Goal: Transaction & Acquisition: Purchase product/service

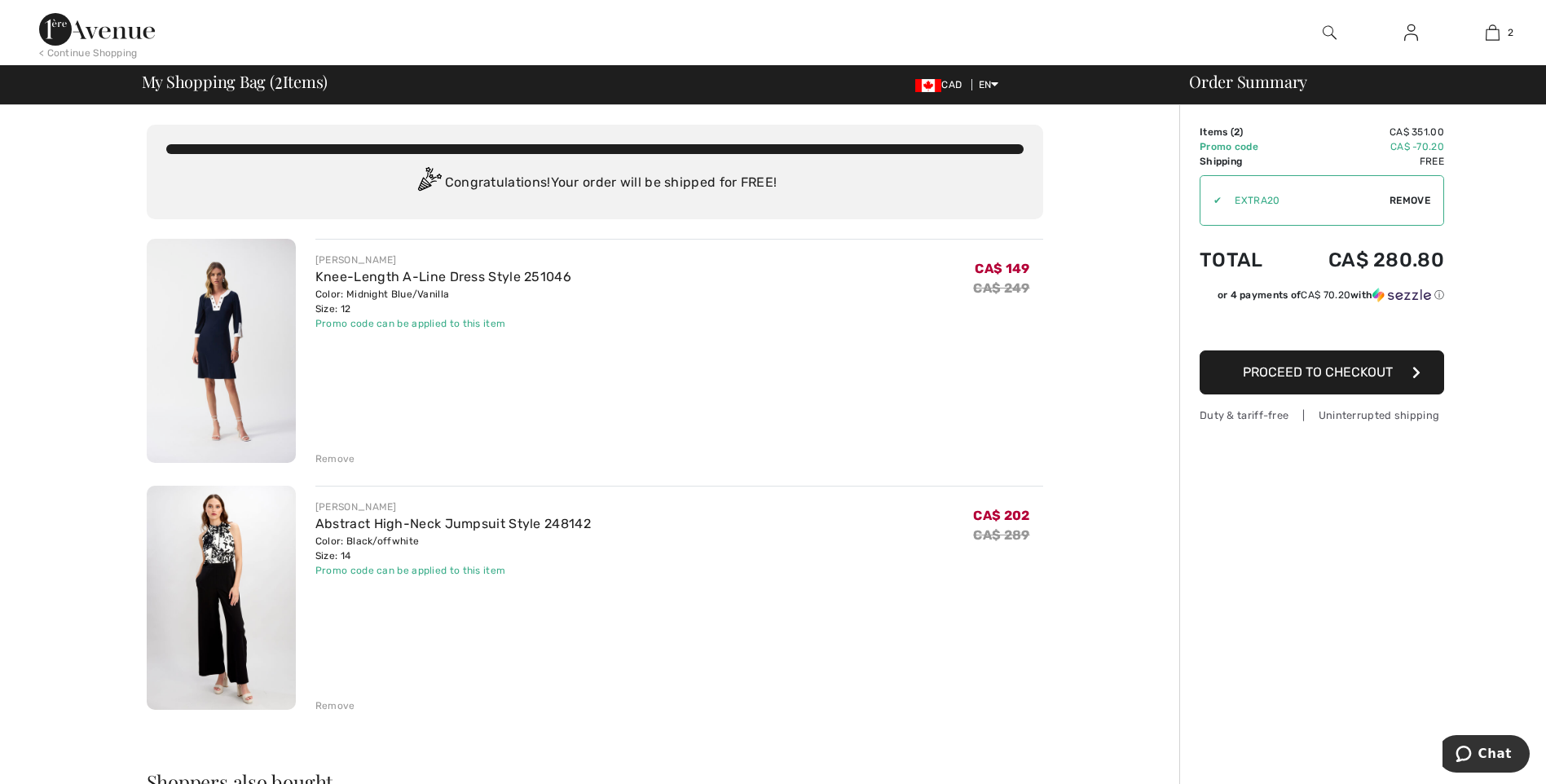
click at [1343, 370] on span "Proceed to Checkout" at bounding box center [1318, 372] width 150 height 15
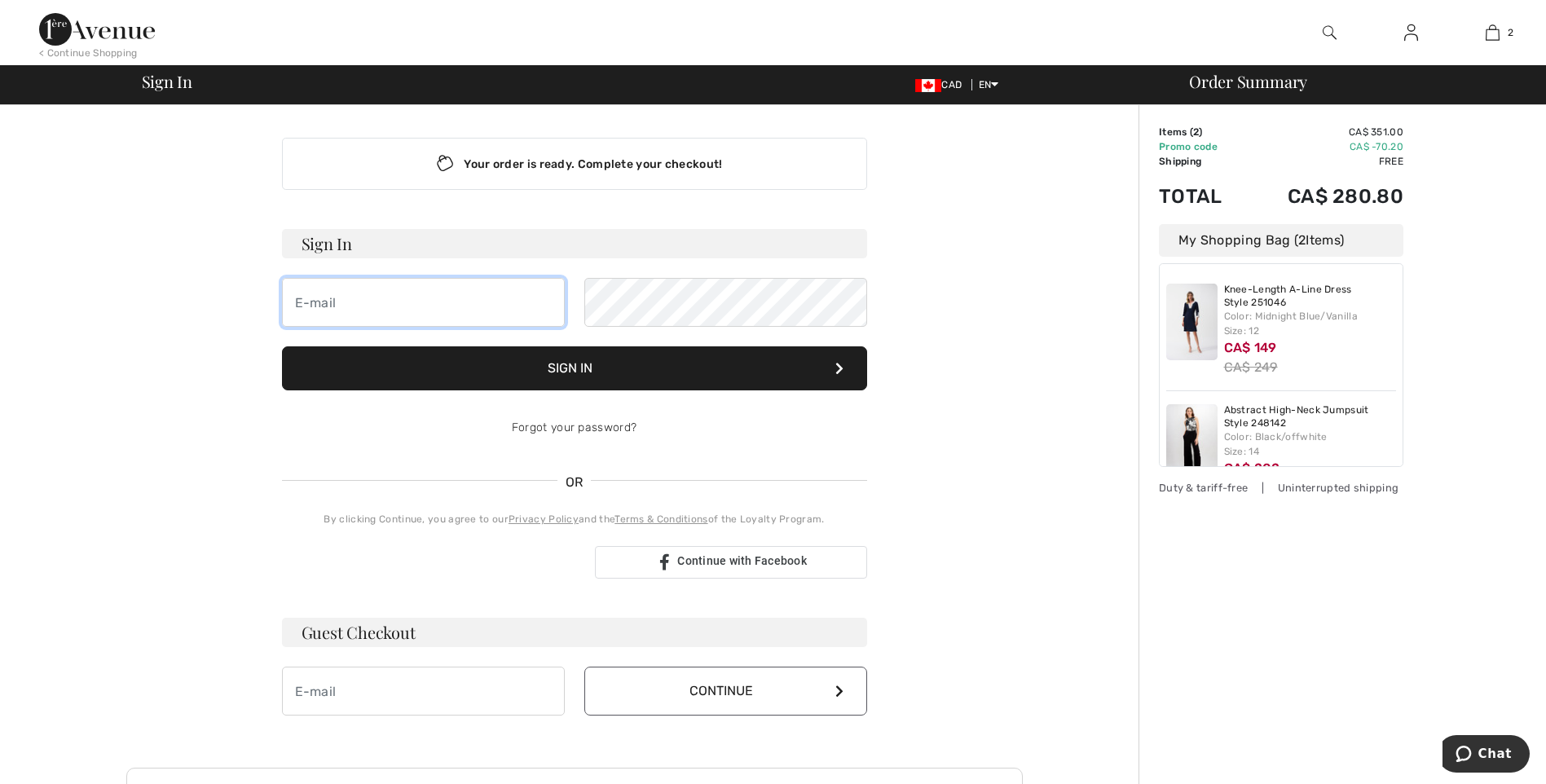
click at [419, 294] on input "email" at bounding box center [423, 302] width 283 height 49
type input "[EMAIL_ADDRESS][DOMAIN_NAME]"
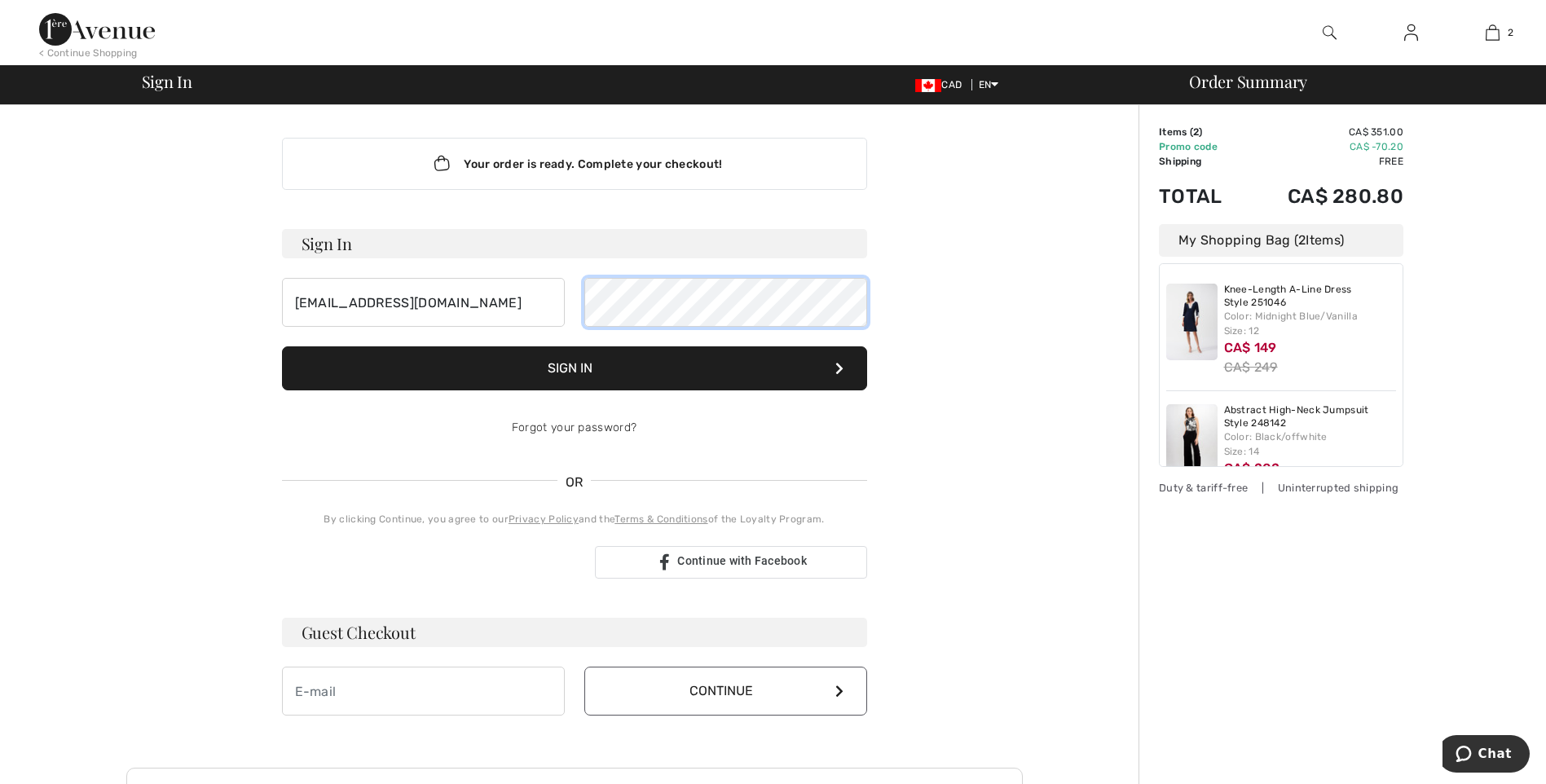
click at [282, 346] on button "Sign In" at bounding box center [574, 368] width 585 height 44
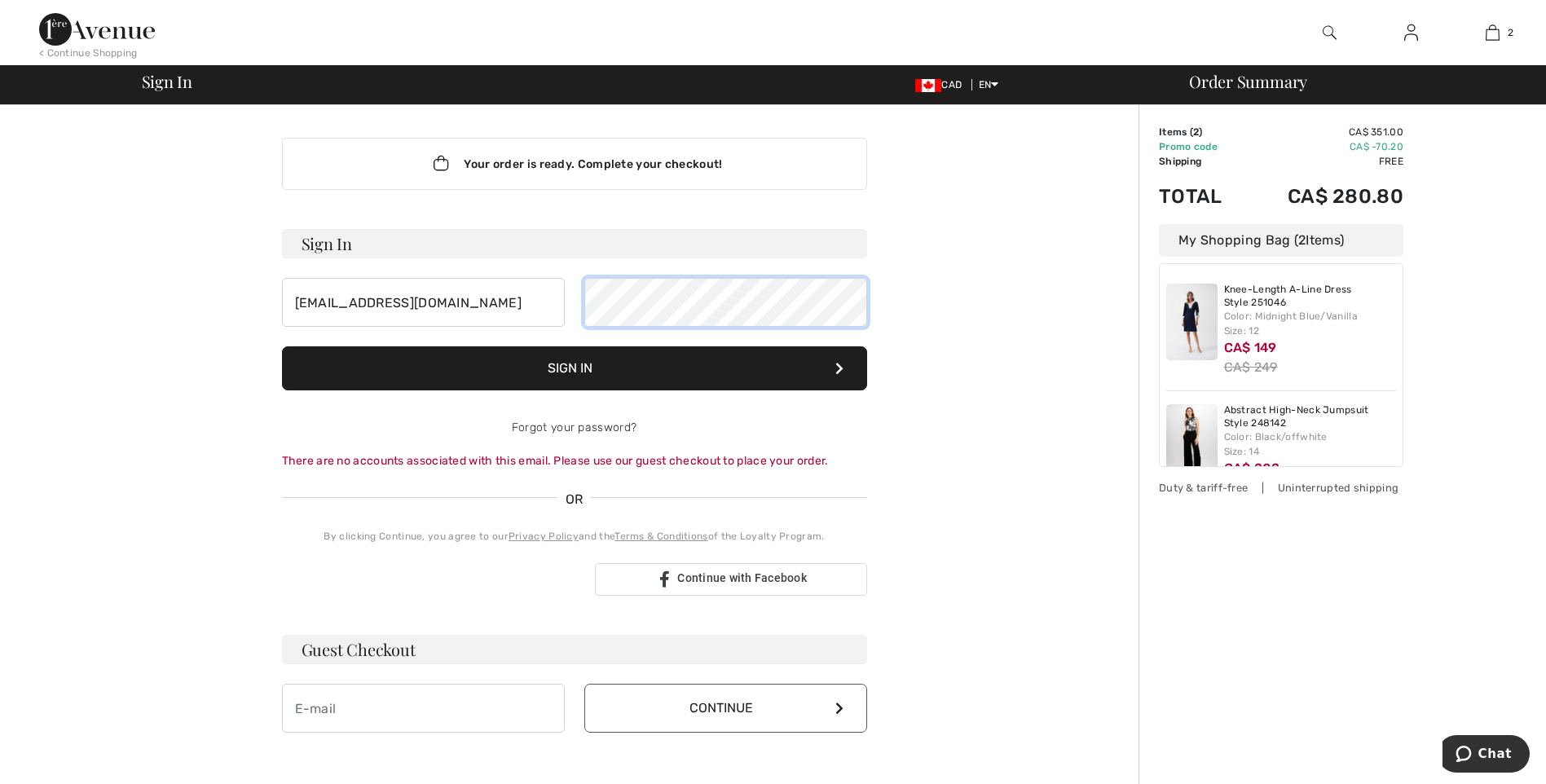
click at [282, 346] on button "Sign In" at bounding box center [574, 368] width 585 height 44
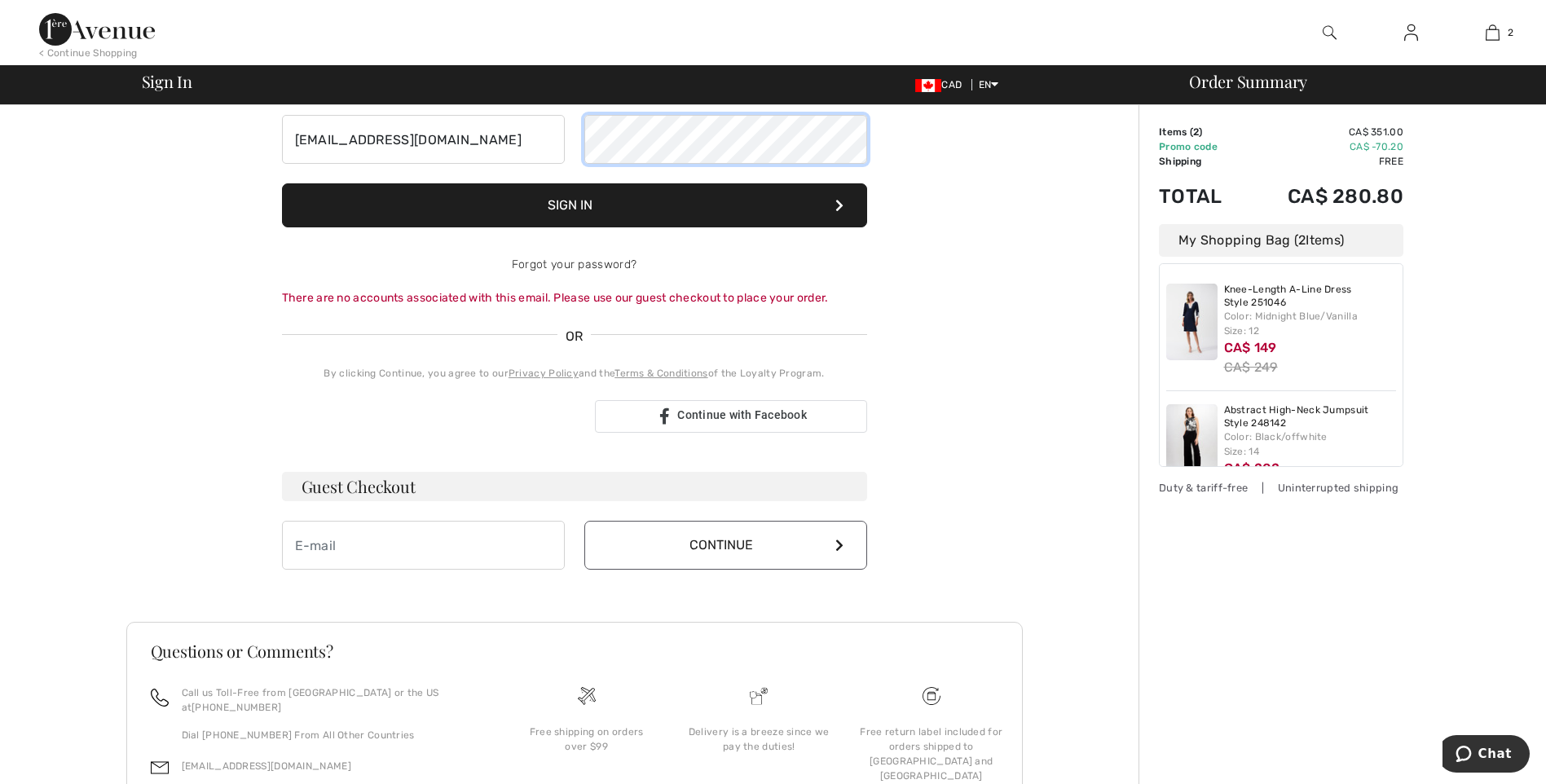
scroll to position [245, 0]
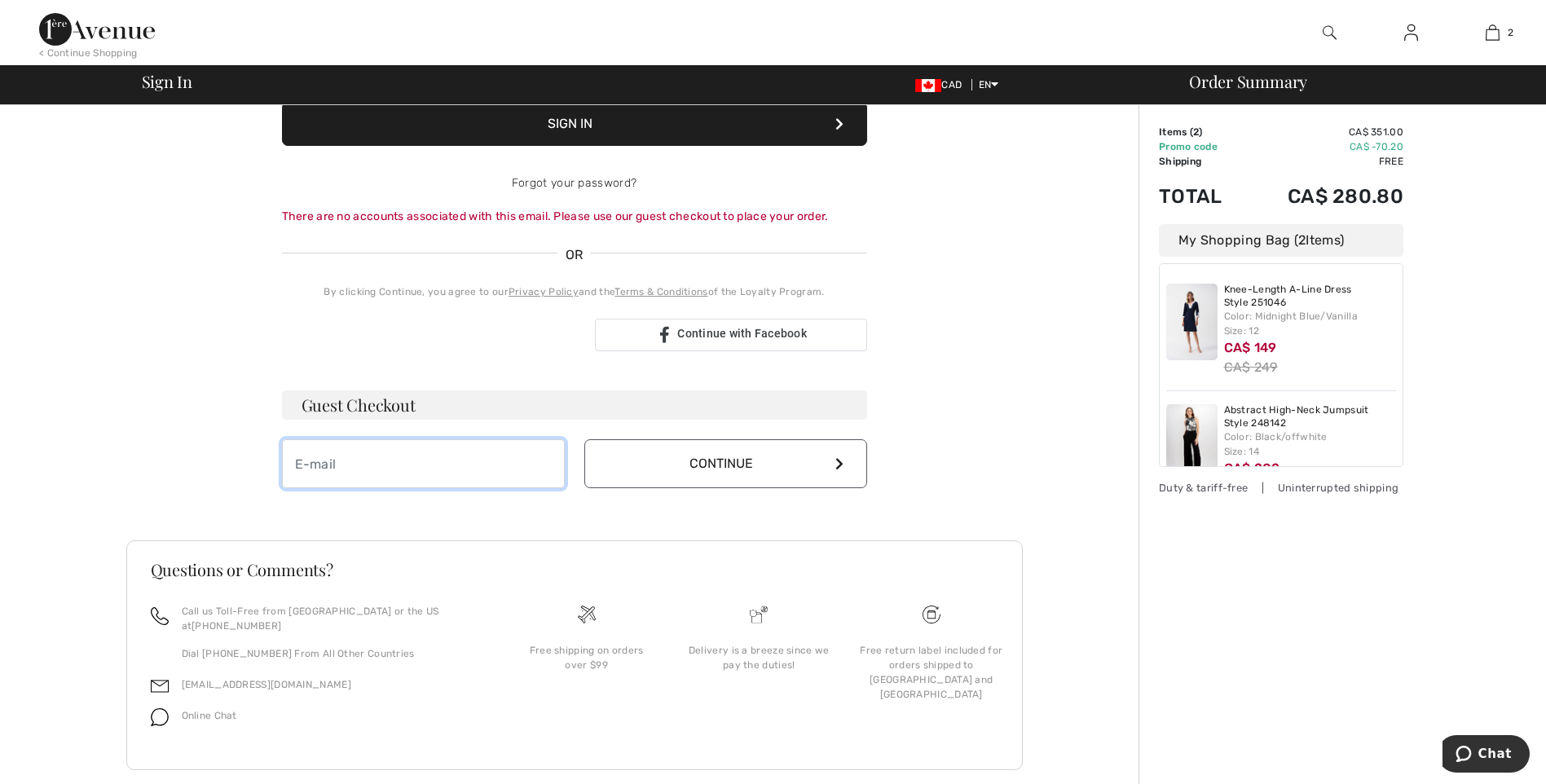
click at [380, 463] on input "email" at bounding box center [423, 463] width 283 height 49
type input "[EMAIL_ADDRESS][DOMAIN_NAME]"
click at [820, 448] on button "Continue" at bounding box center [725, 463] width 283 height 49
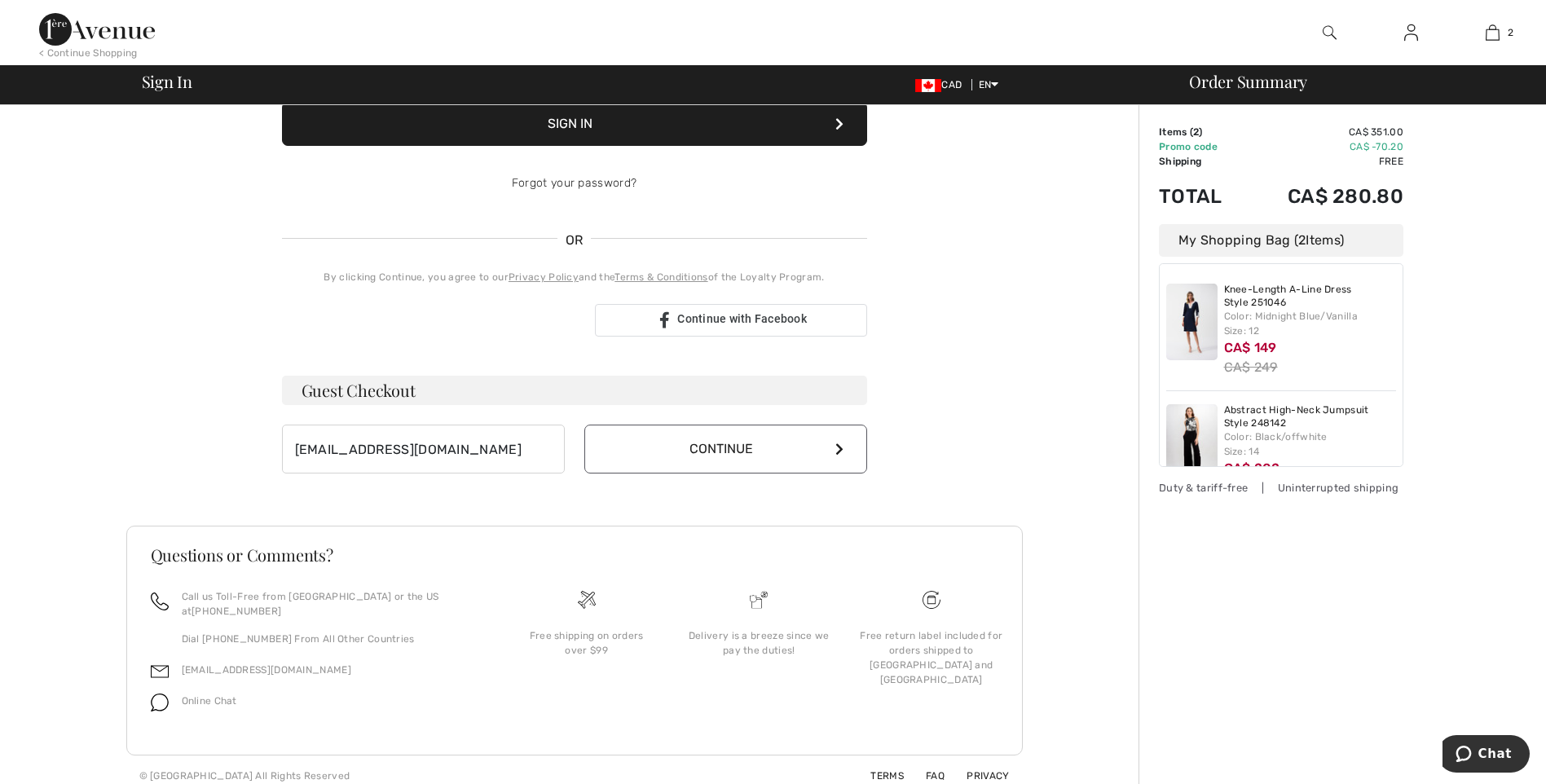
scroll to position [240, 0]
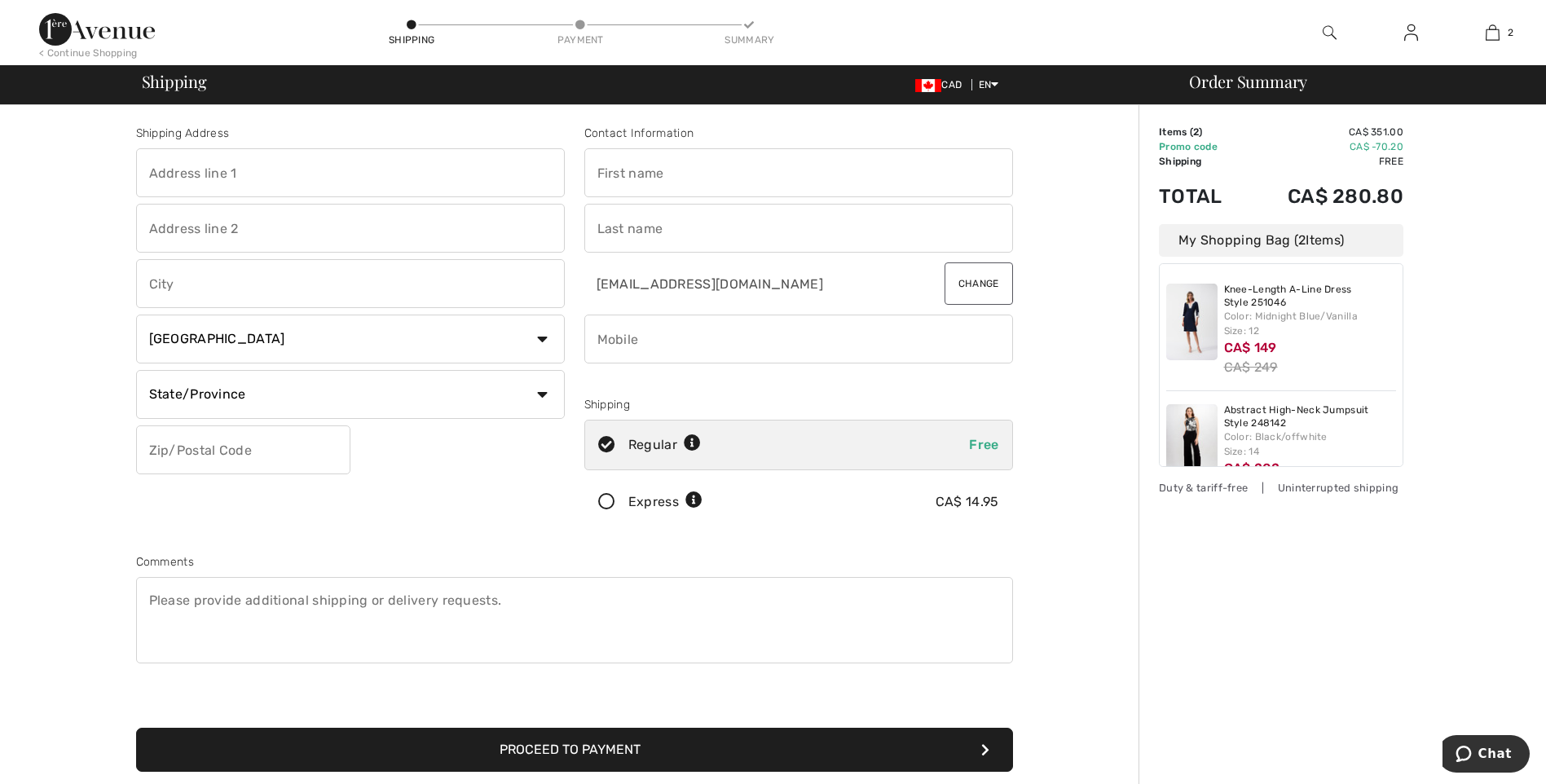
click at [362, 176] on input "text" at bounding box center [350, 173] width 429 height 49
type input "[STREET_ADDRESS][GEOGRAPHIC_DATA]"
type input "Repentigny"
select select "QC"
type input "J5Y 0L5"
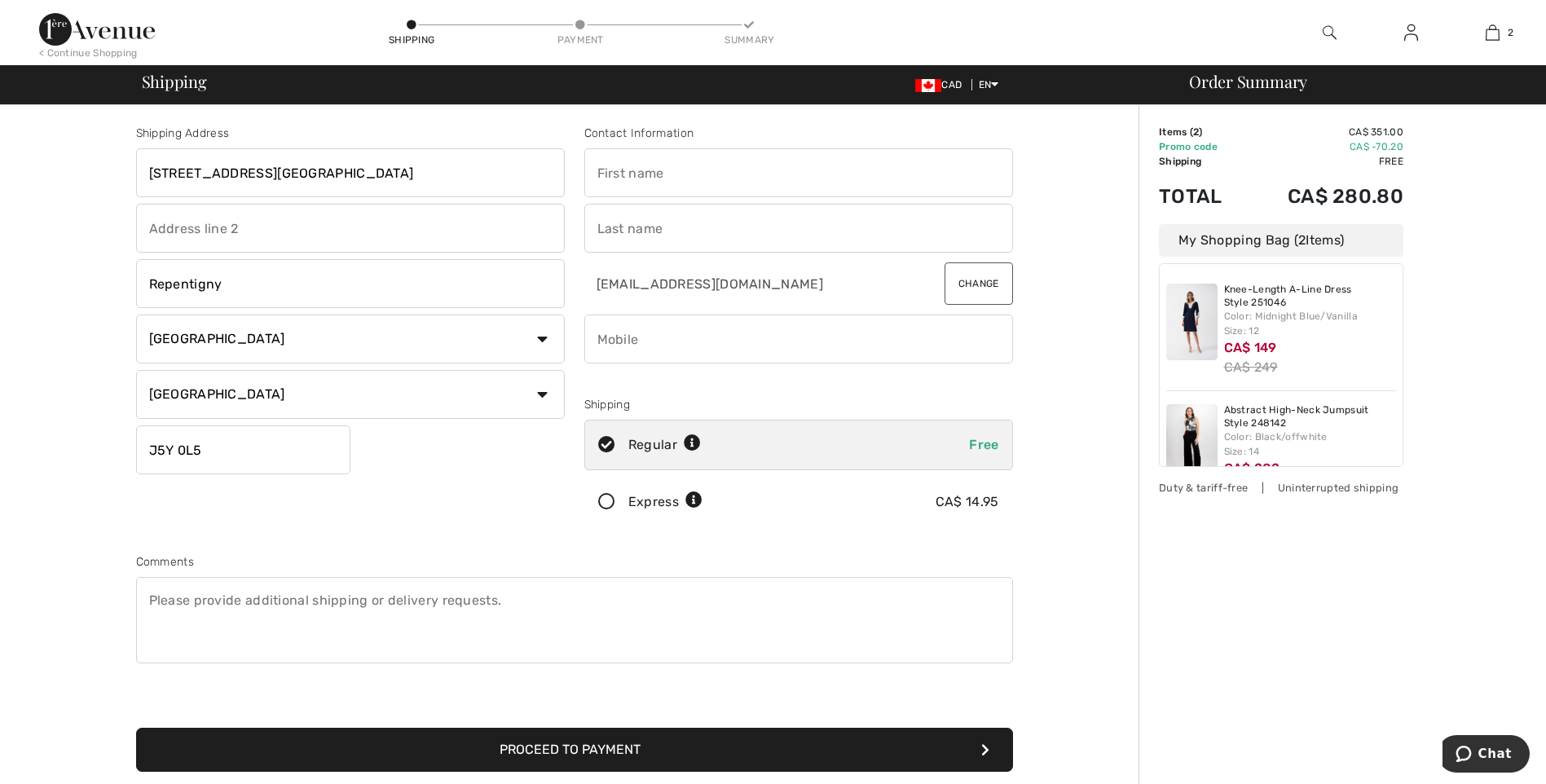
type input "Amanda"
type input "Robertson"
type input "4385258727"
type input "J5Y0L5"
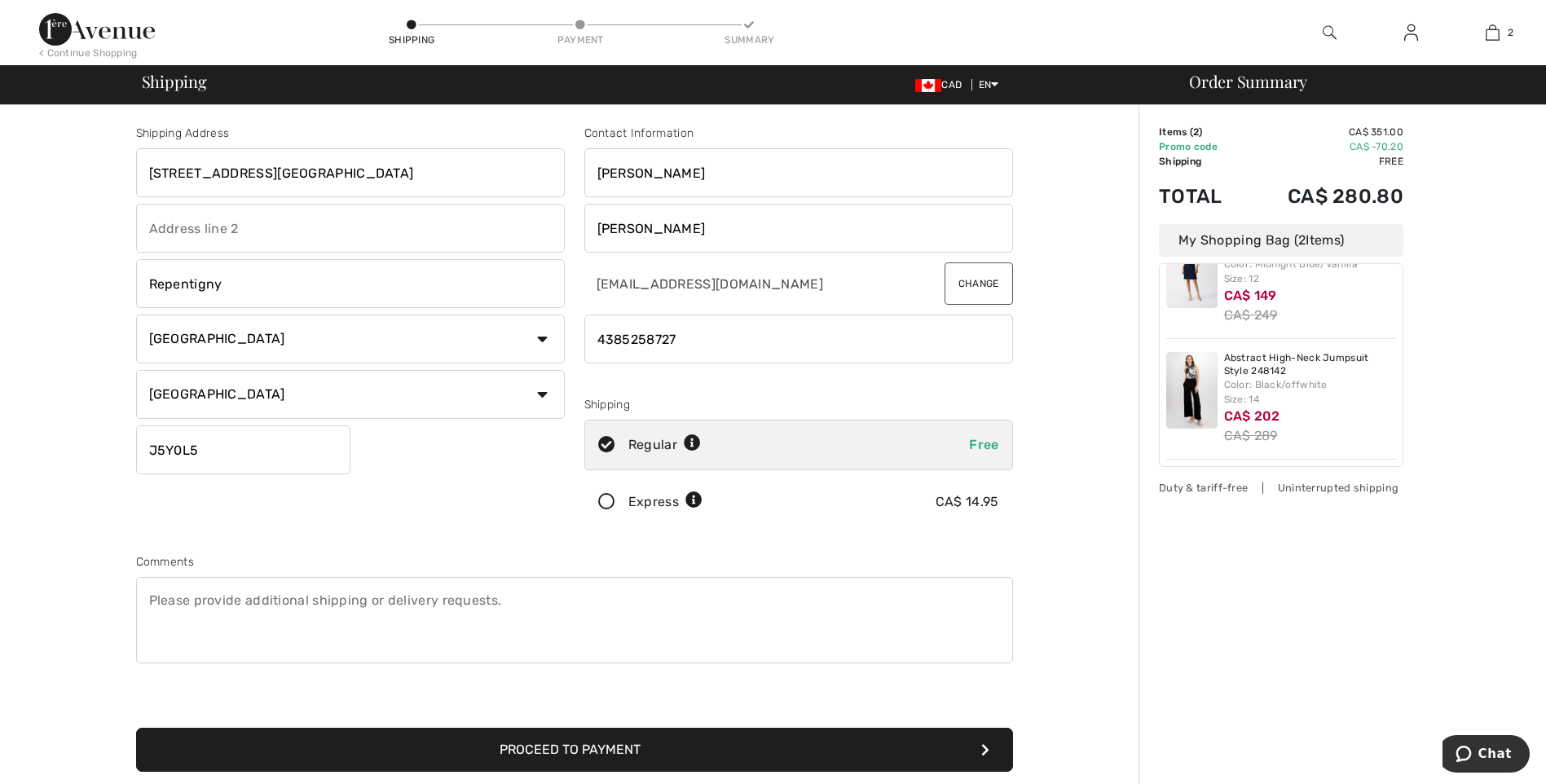
click at [630, 510] on div "Express" at bounding box center [665, 501] width 74 height 19
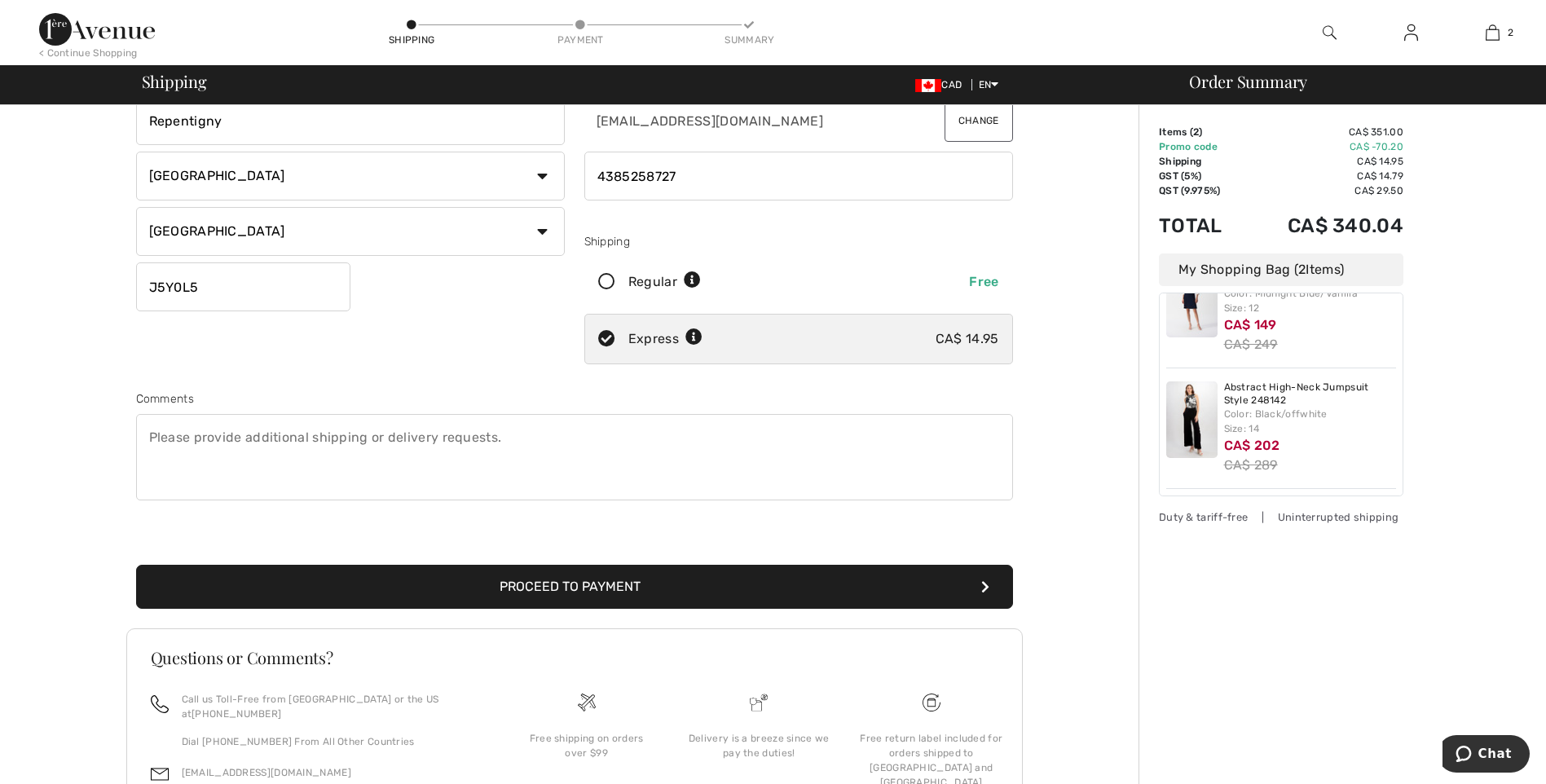
scroll to position [245, 0]
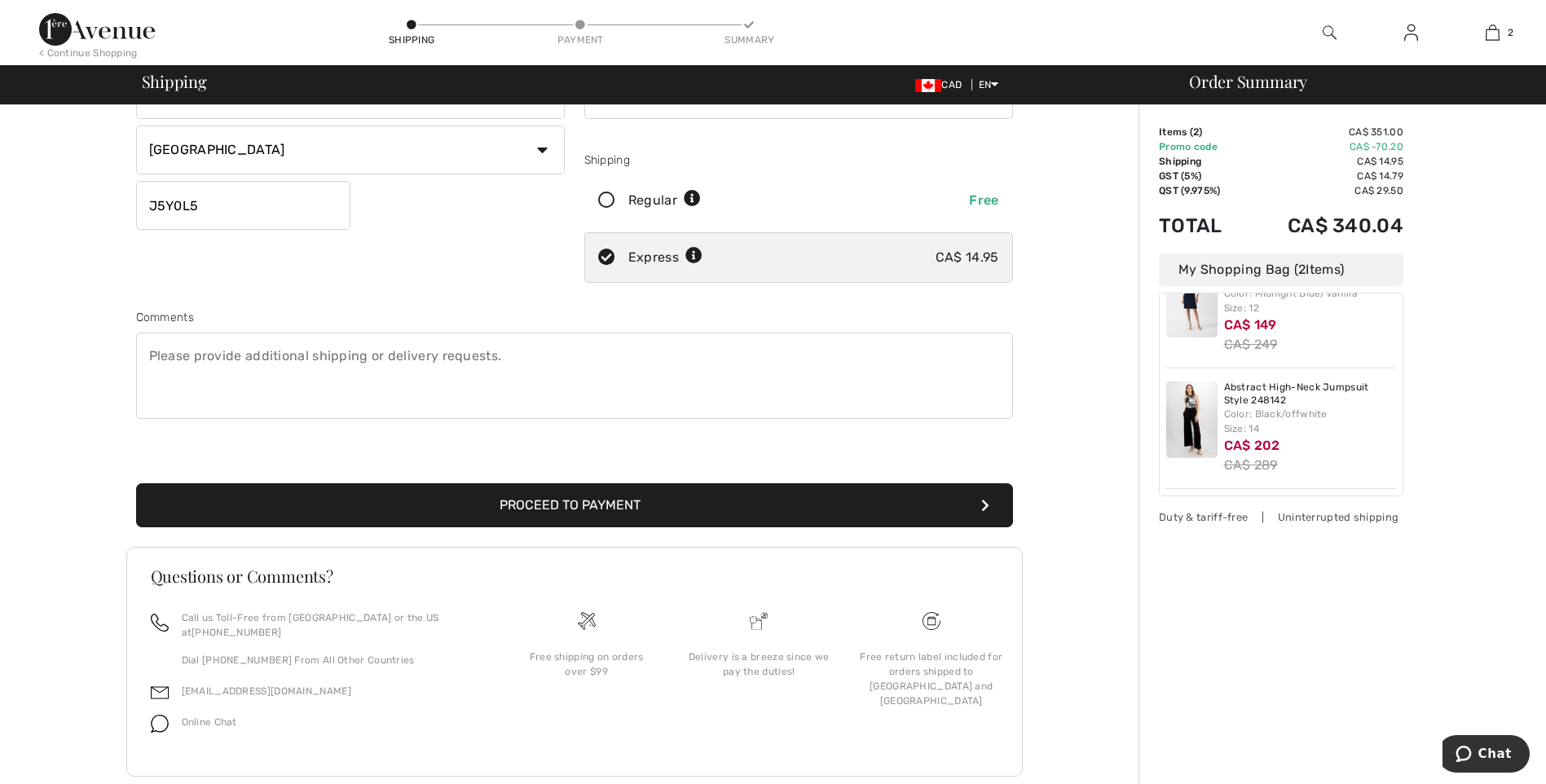
click at [618, 499] on button "Proceed to Payment" at bounding box center [574, 505] width 877 height 44
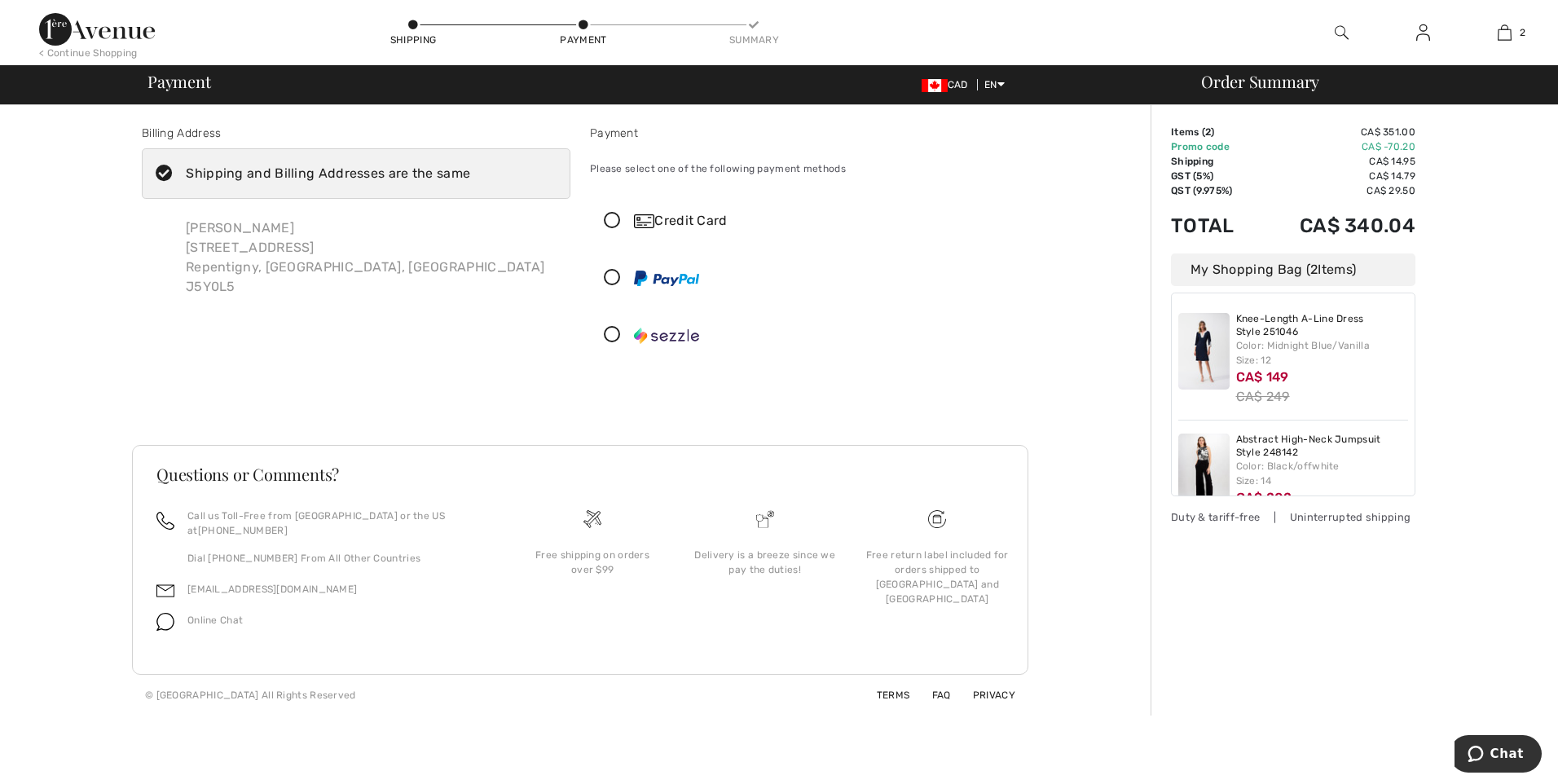
click at [645, 271] on img at bounding box center [666, 278] width 65 height 15
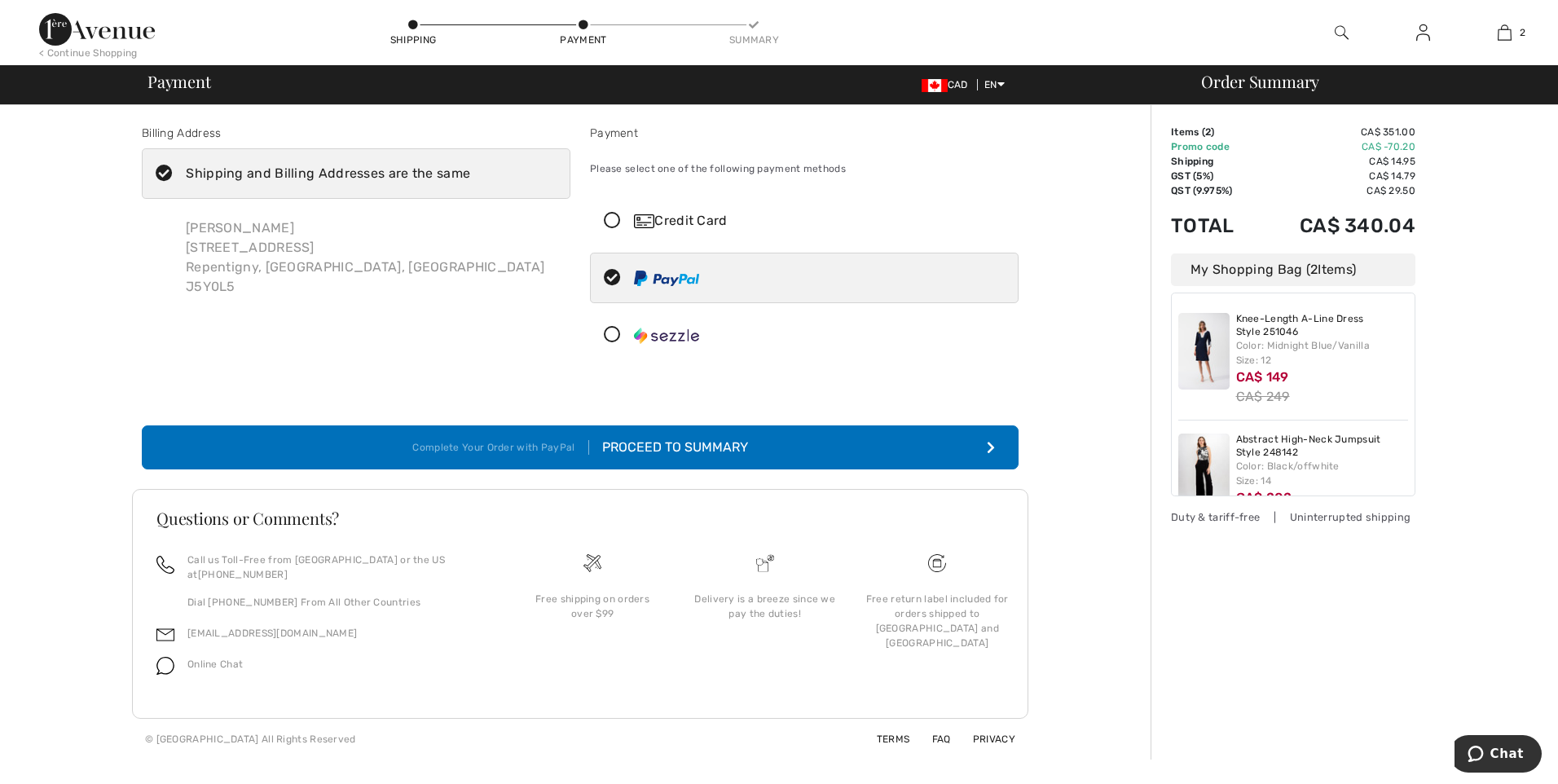
click at [711, 446] on div "Proceed to Summary" at bounding box center [668, 446] width 159 height 19
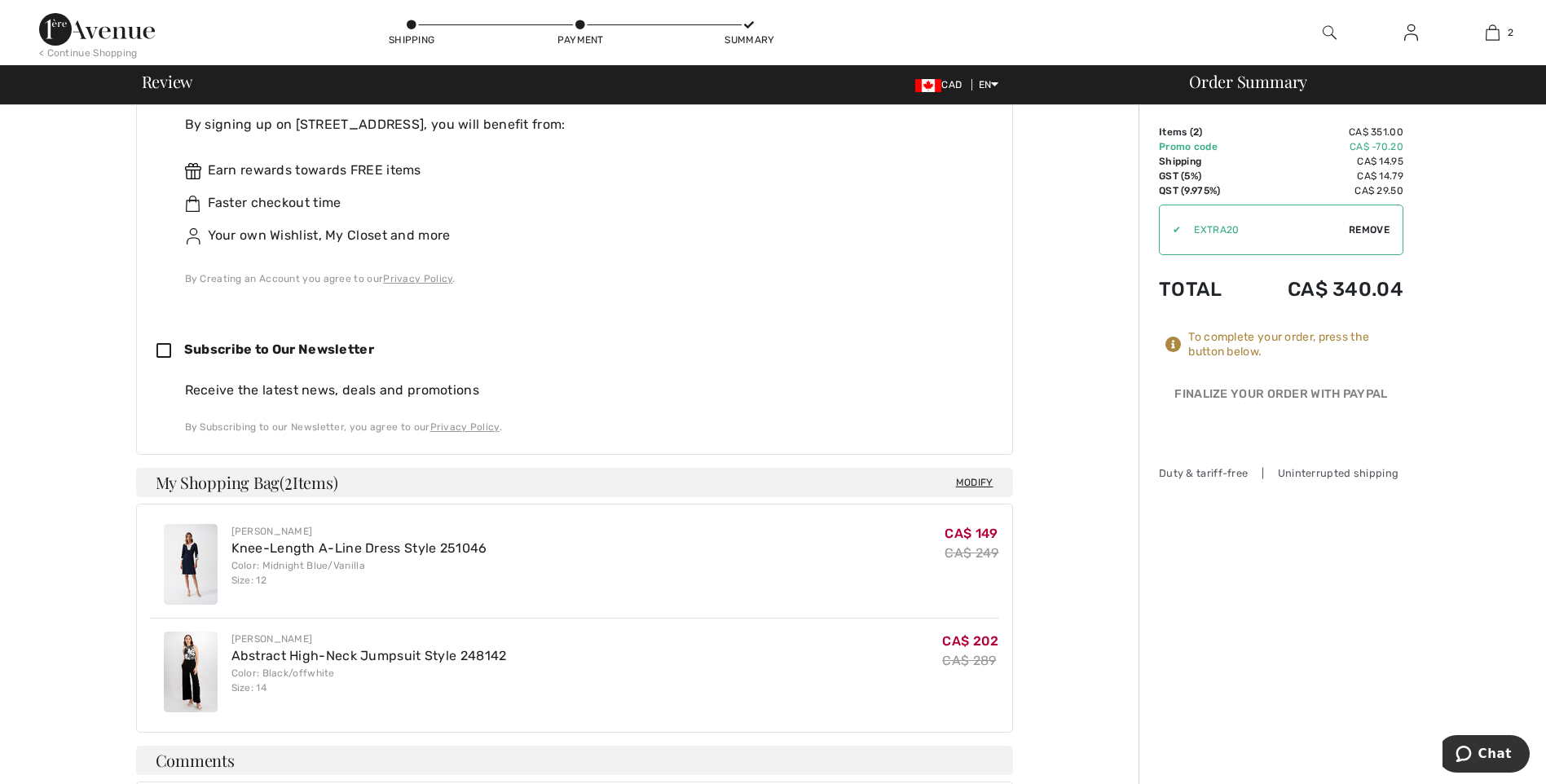
scroll to position [570, 0]
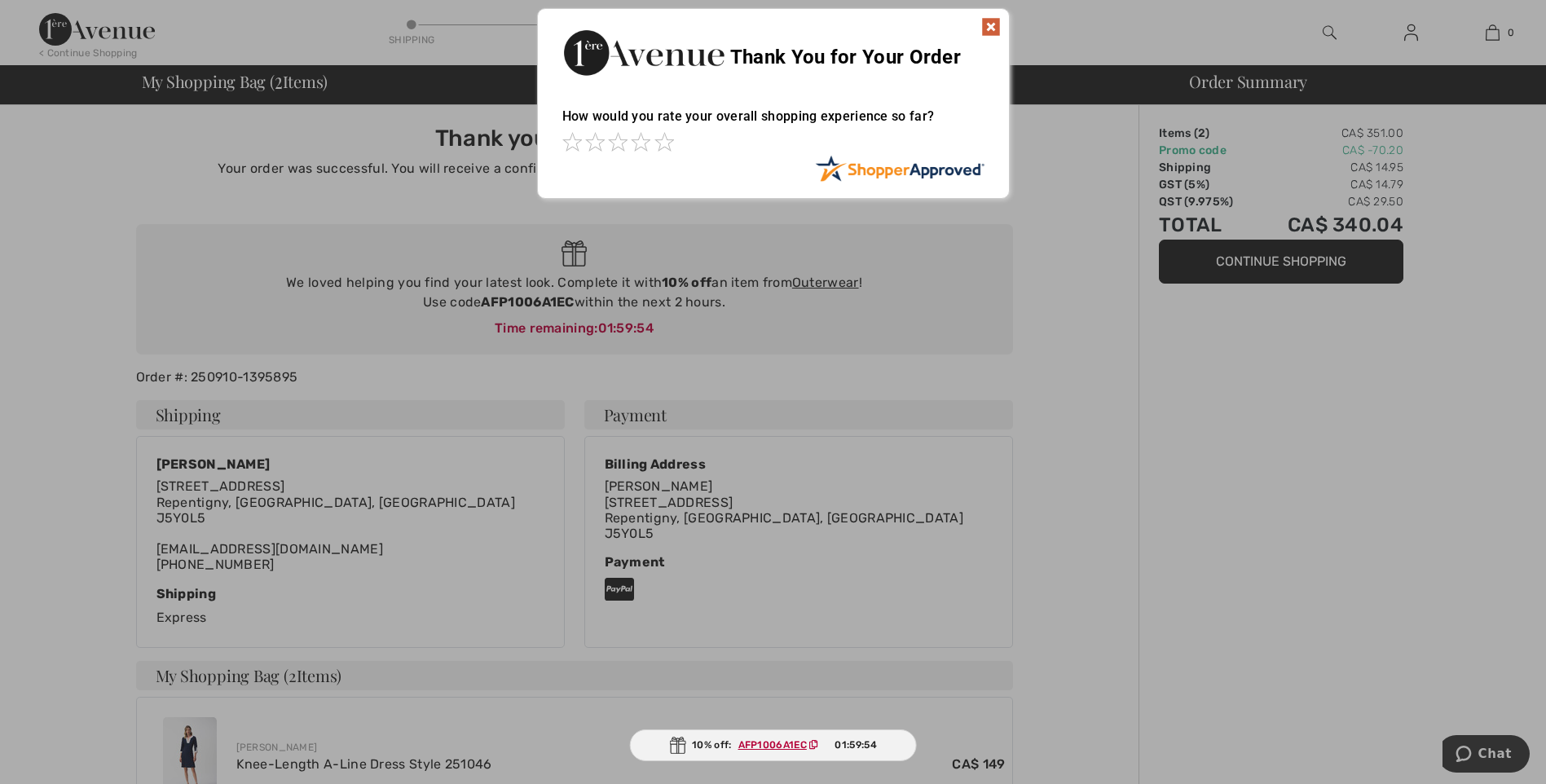
click at [991, 23] on img at bounding box center [990, 26] width 19 height 19
